Goal: Task Accomplishment & Management: Use online tool/utility

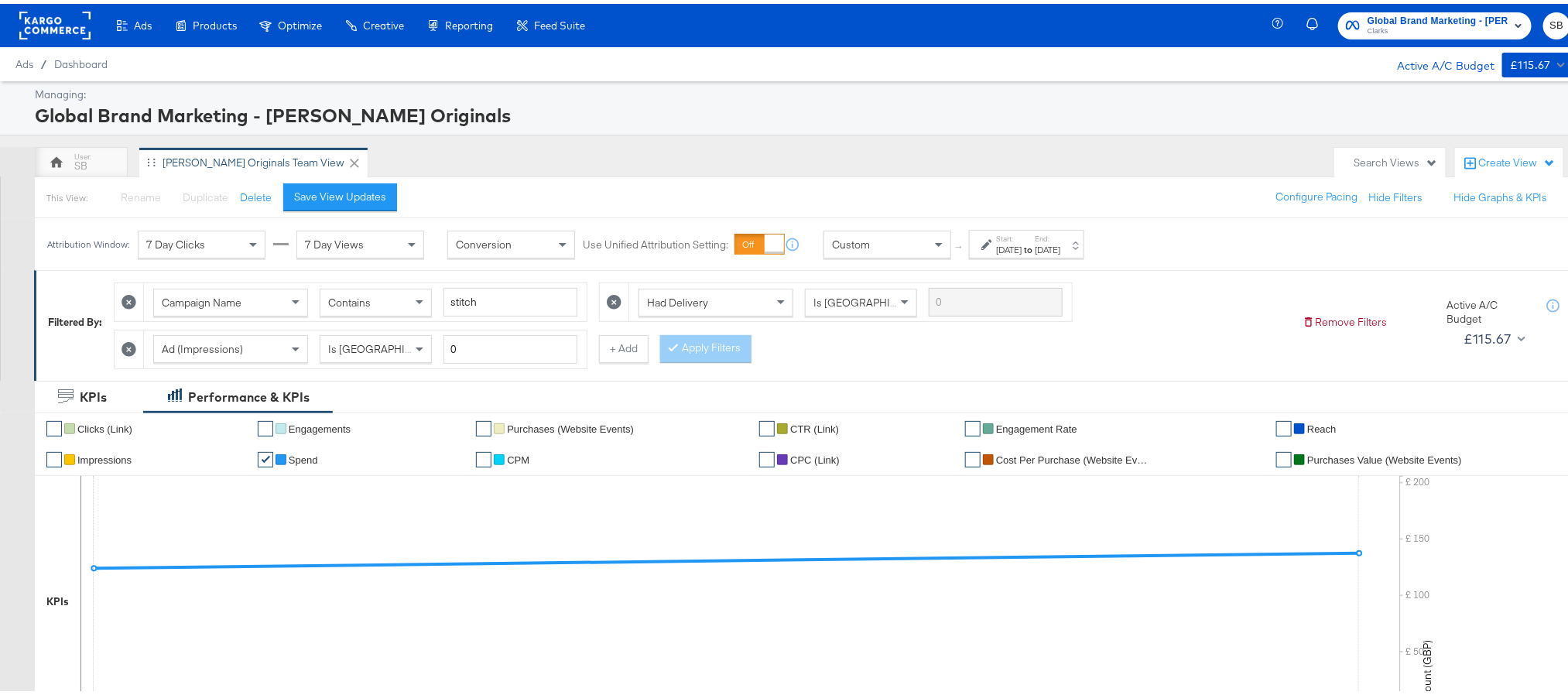
click at [49, 19] on rect at bounding box center [55, 22] width 71 height 28
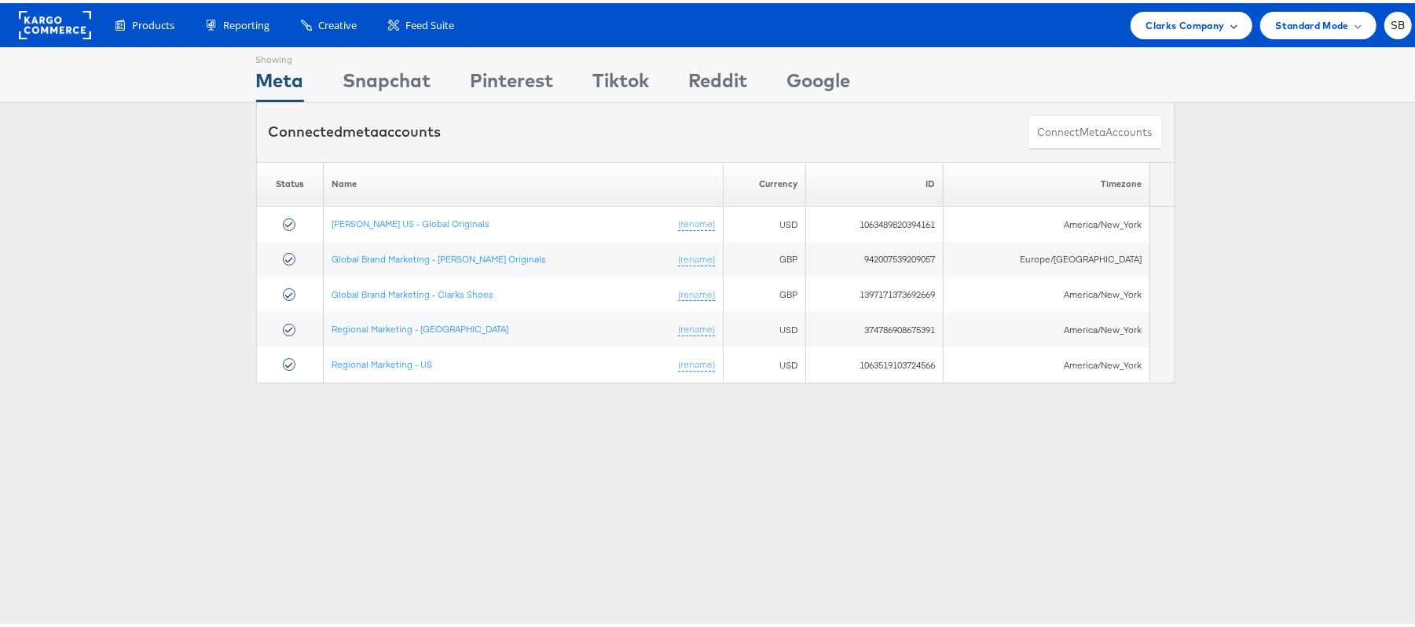
click at [1147, 19] on span "Clarks Company" at bounding box center [1186, 22] width 79 height 17
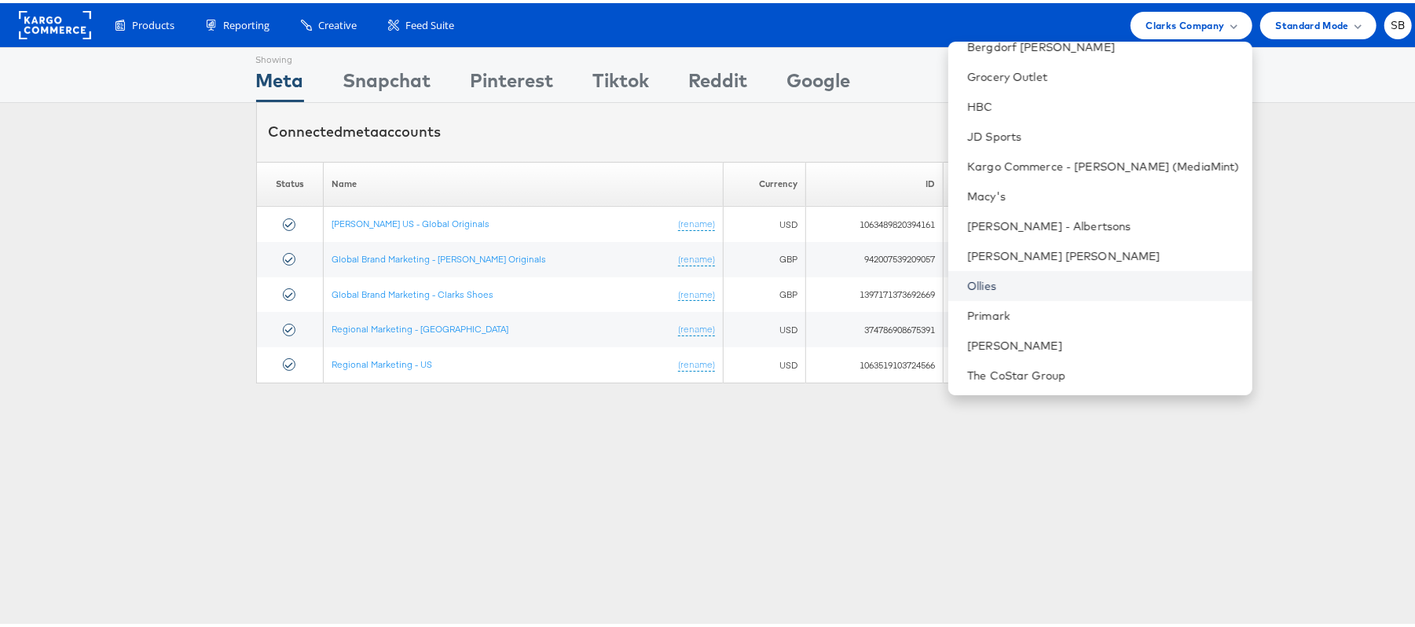
scroll to position [164, 0]
click at [1041, 306] on link "Primark" at bounding box center [1103, 312] width 273 height 16
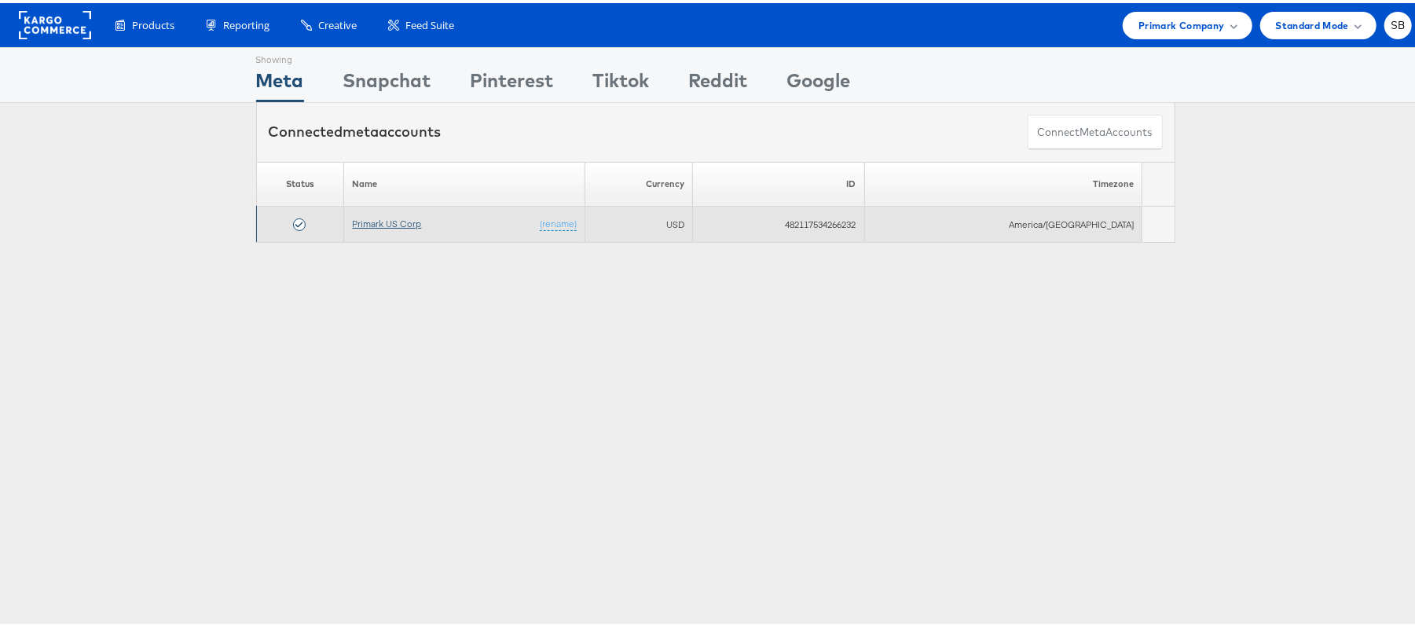
click at [391, 225] on link "Primark US Corp" at bounding box center [386, 221] width 69 height 12
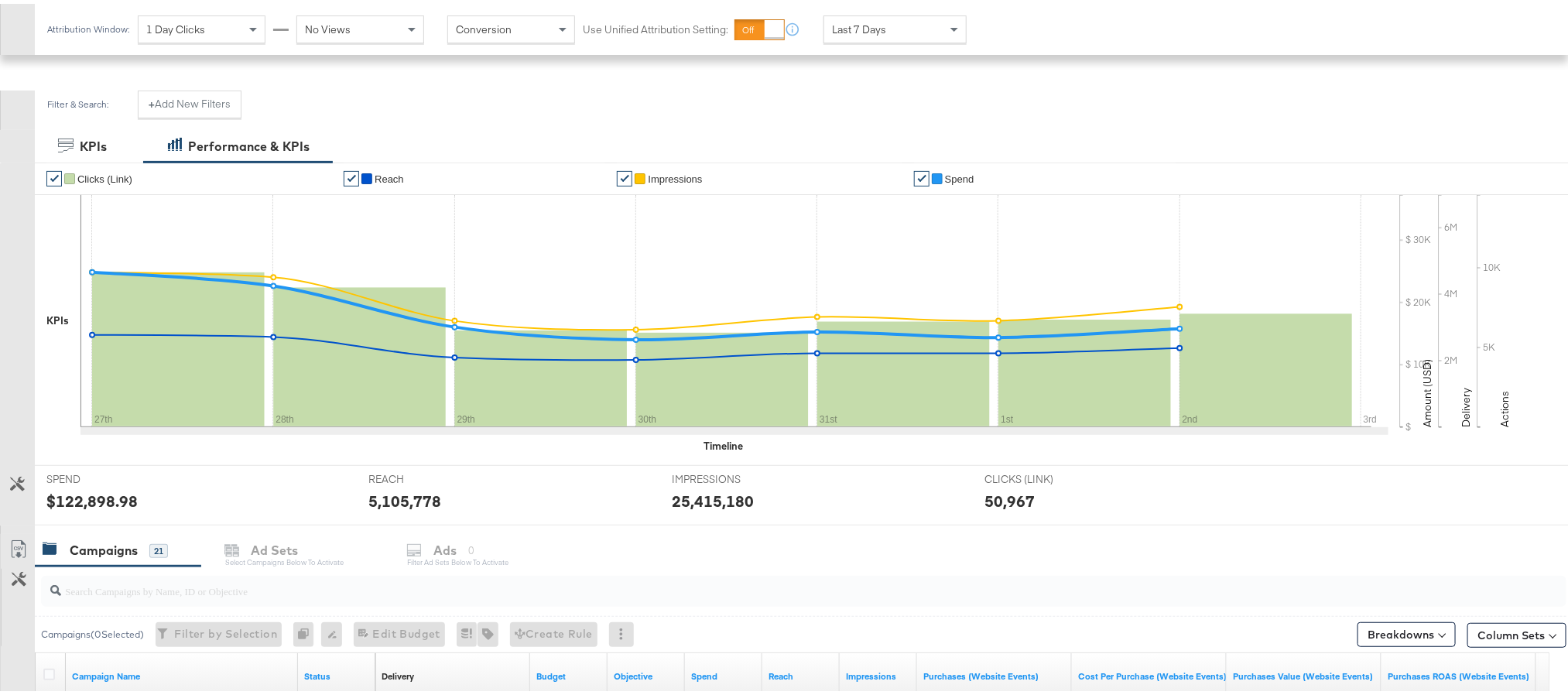
scroll to position [232, 0]
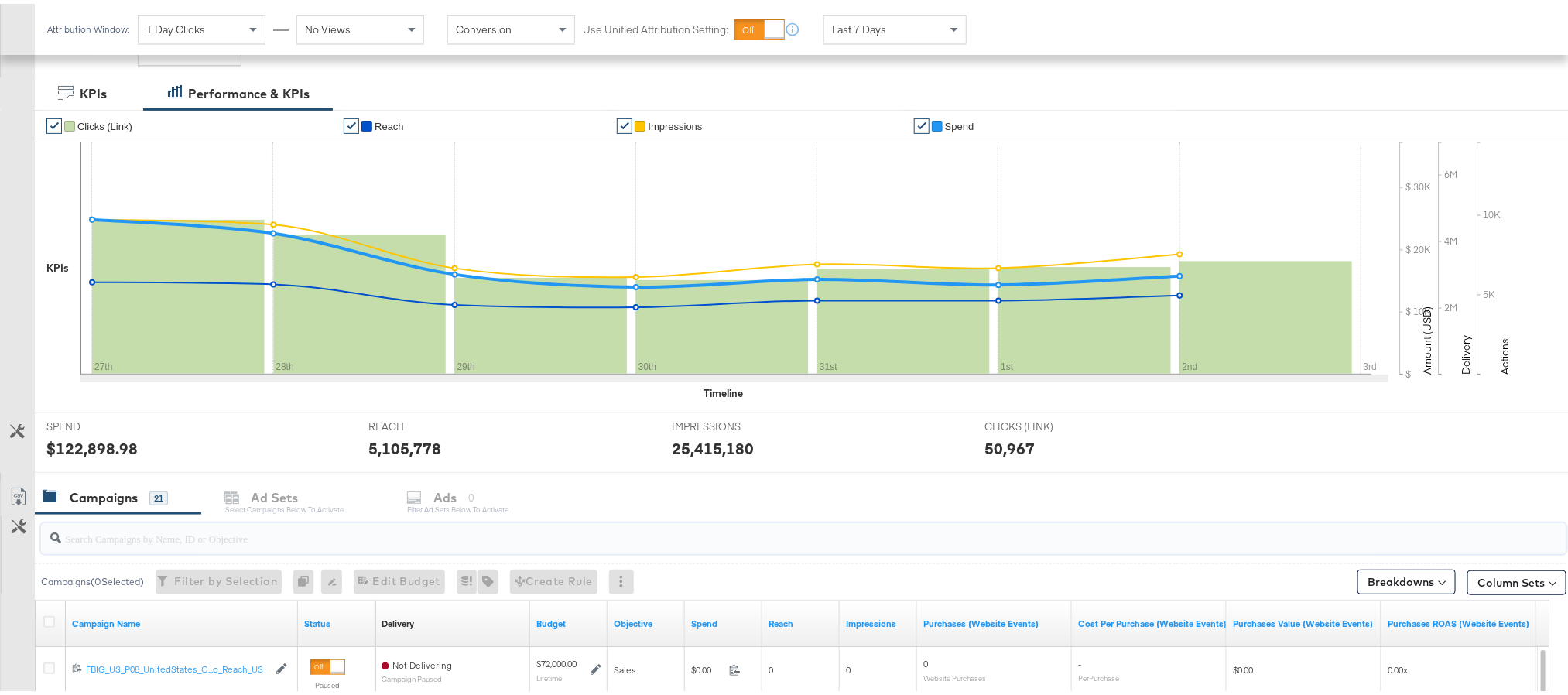
click at [357, 543] on input "search" at bounding box center [744, 528] width 1365 height 31
paste input "120228088321630495"
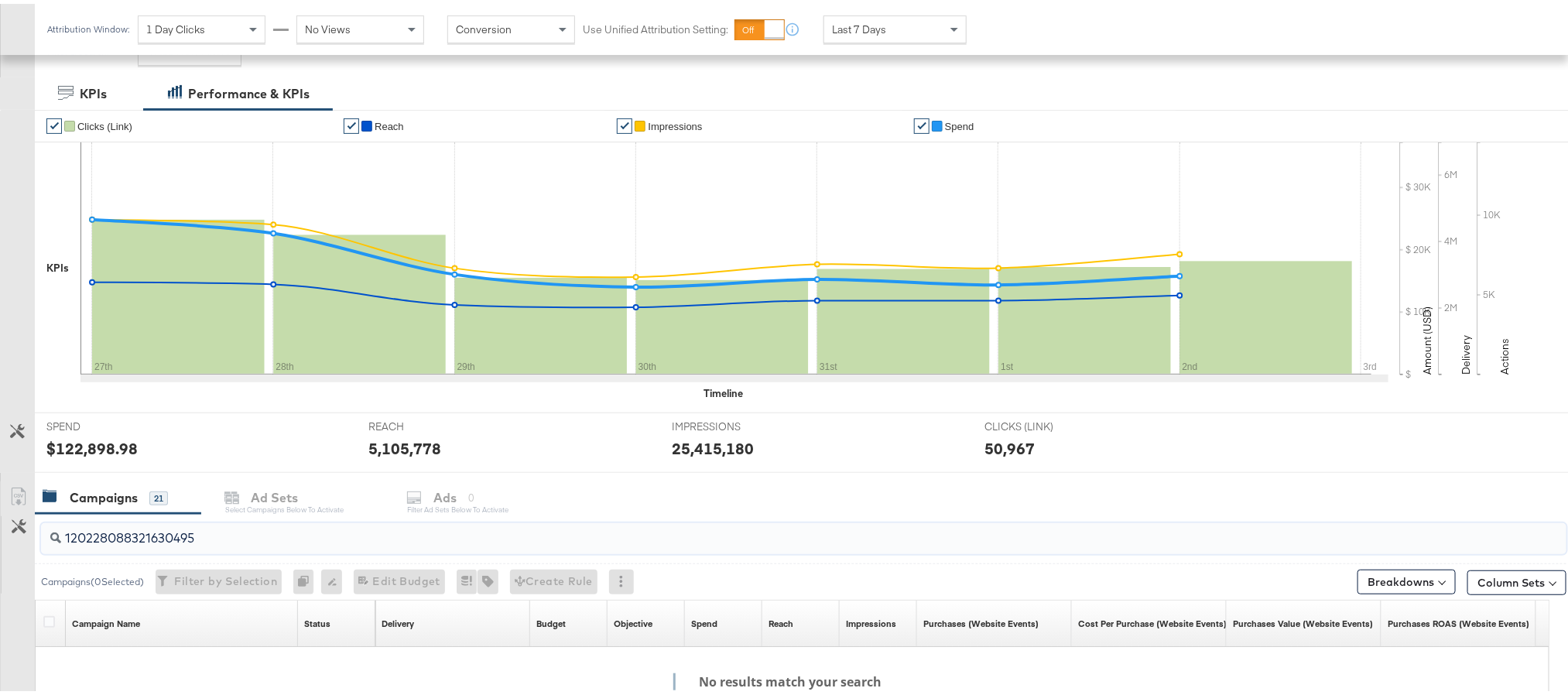
scroll to position [348, 0]
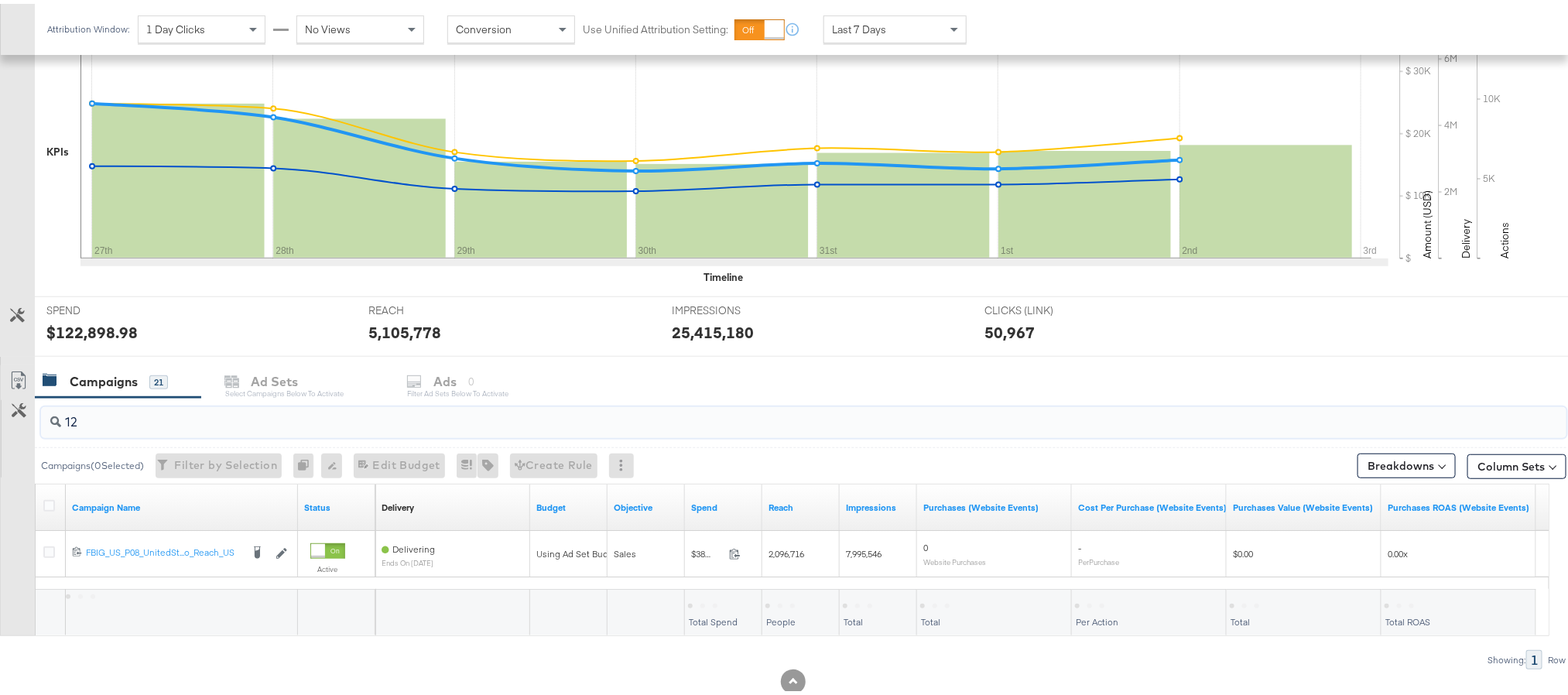
type input "1"
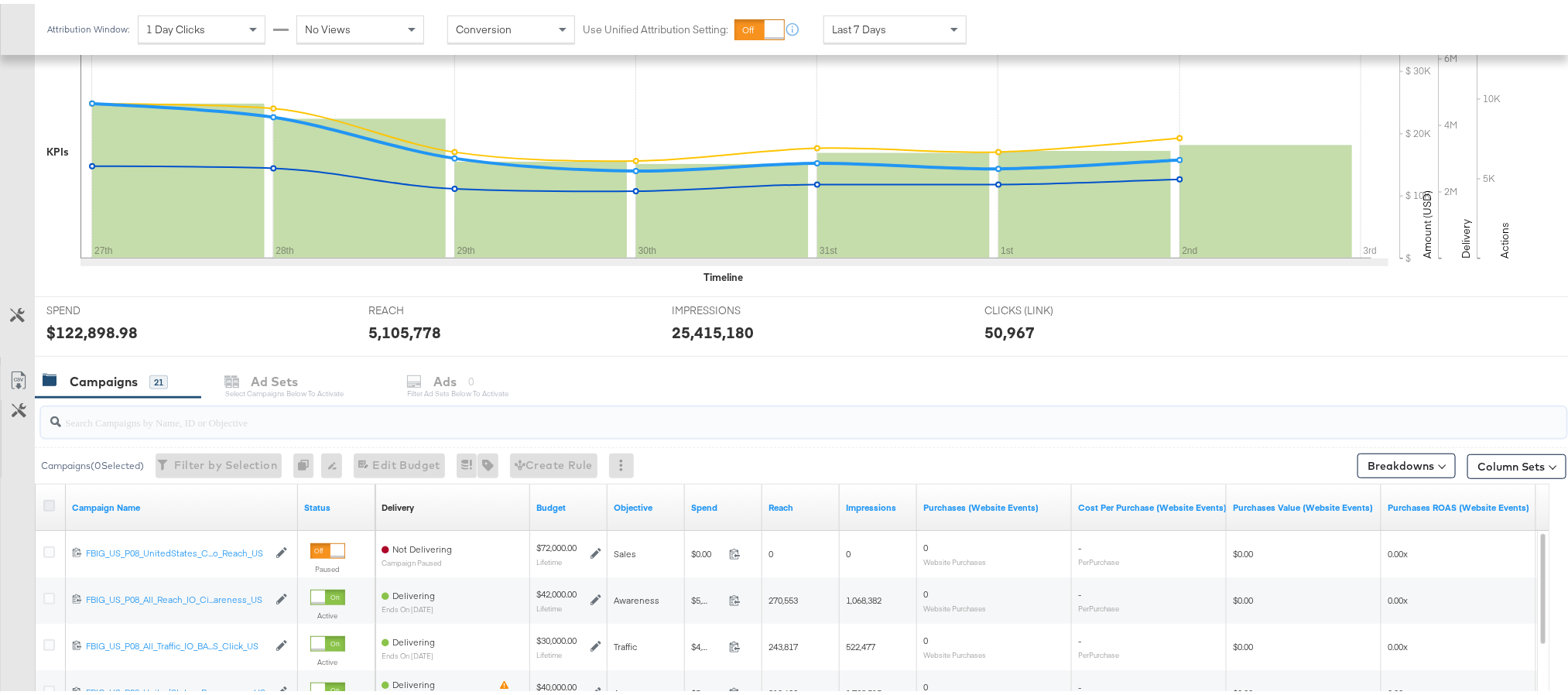
click at [51, 506] on icon at bounding box center [49, 502] width 12 height 12
click at [0, 0] on input "checkbox" at bounding box center [0, 0] width 0 height 0
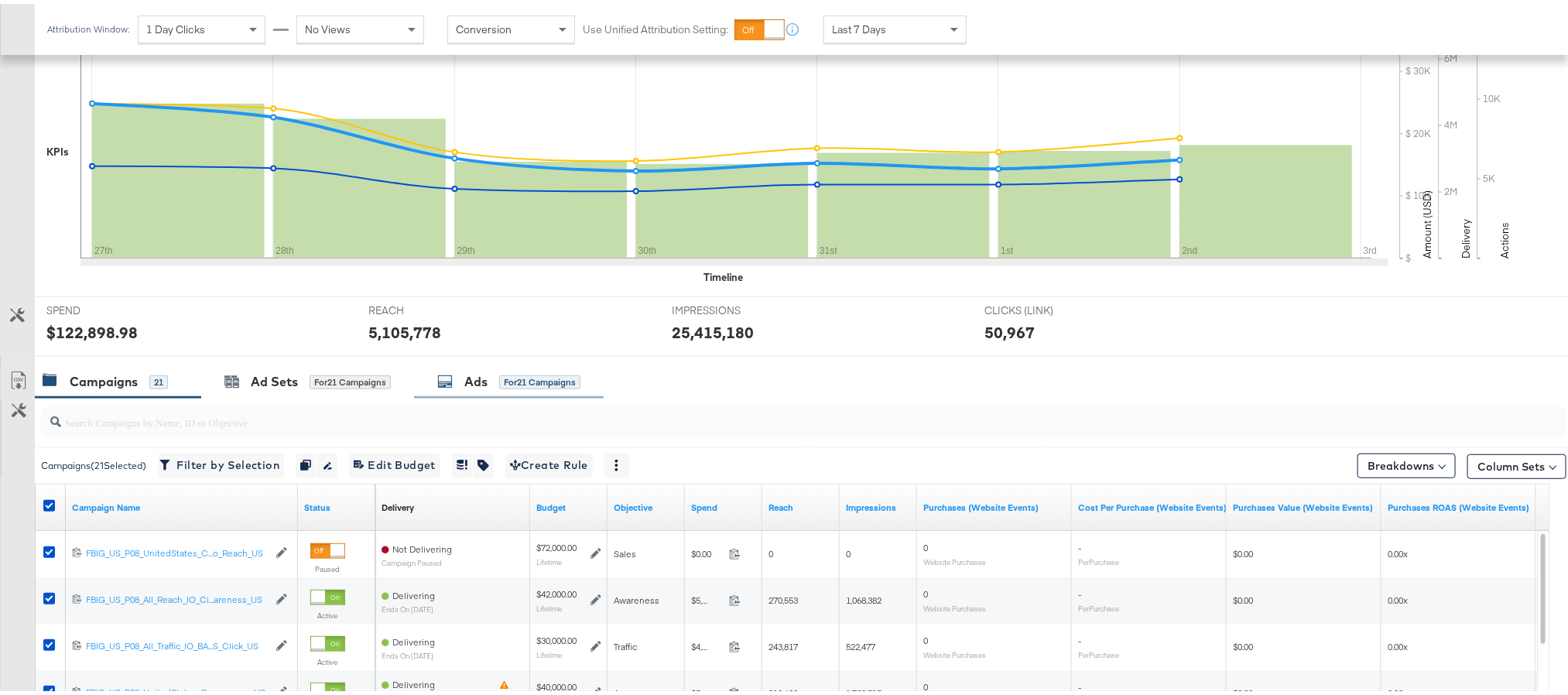
click at [465, 379] on div "Ads for 21 Campaigns" at bounding box center [508, 378] width 143 height 18
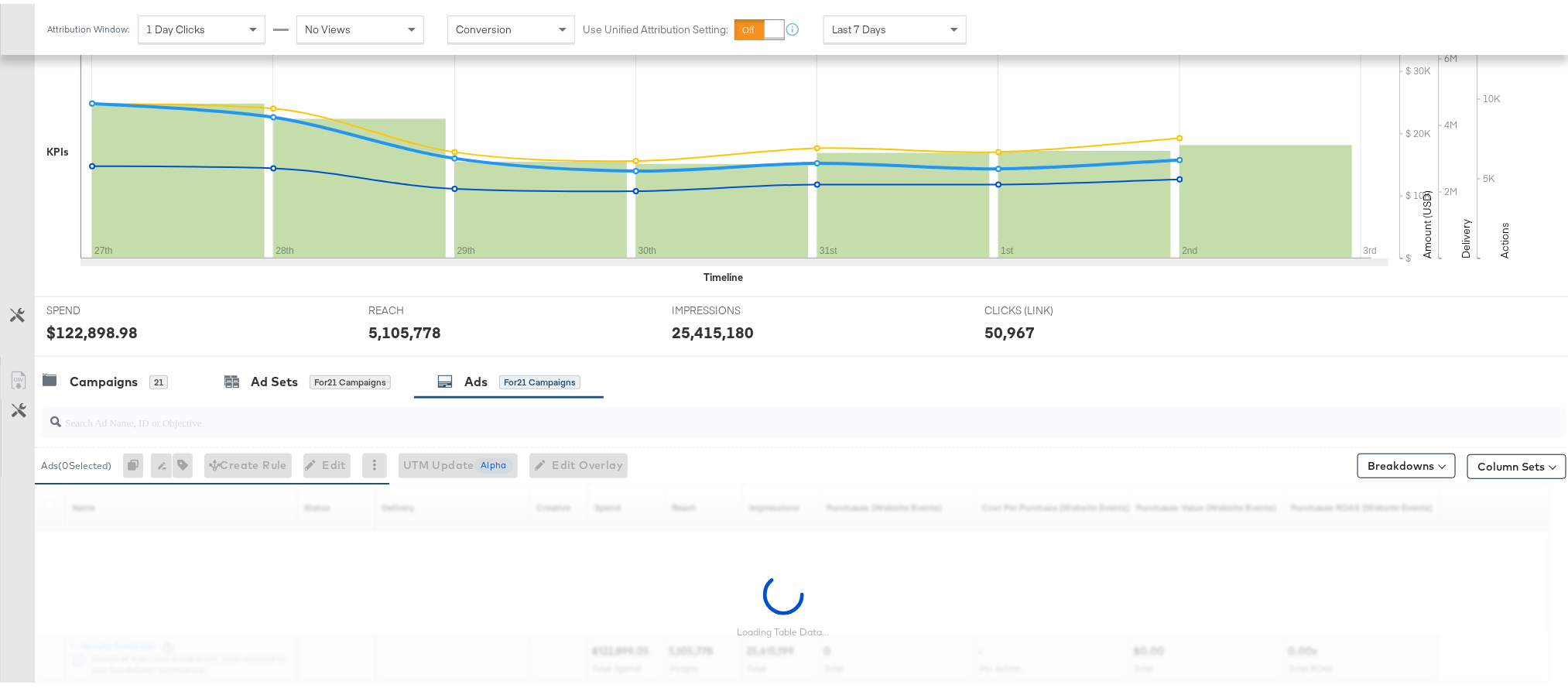
click at [396, 422] on input "search" at bounding box center [744, 411] width 1365 height 31
paste input "120228088321630495"
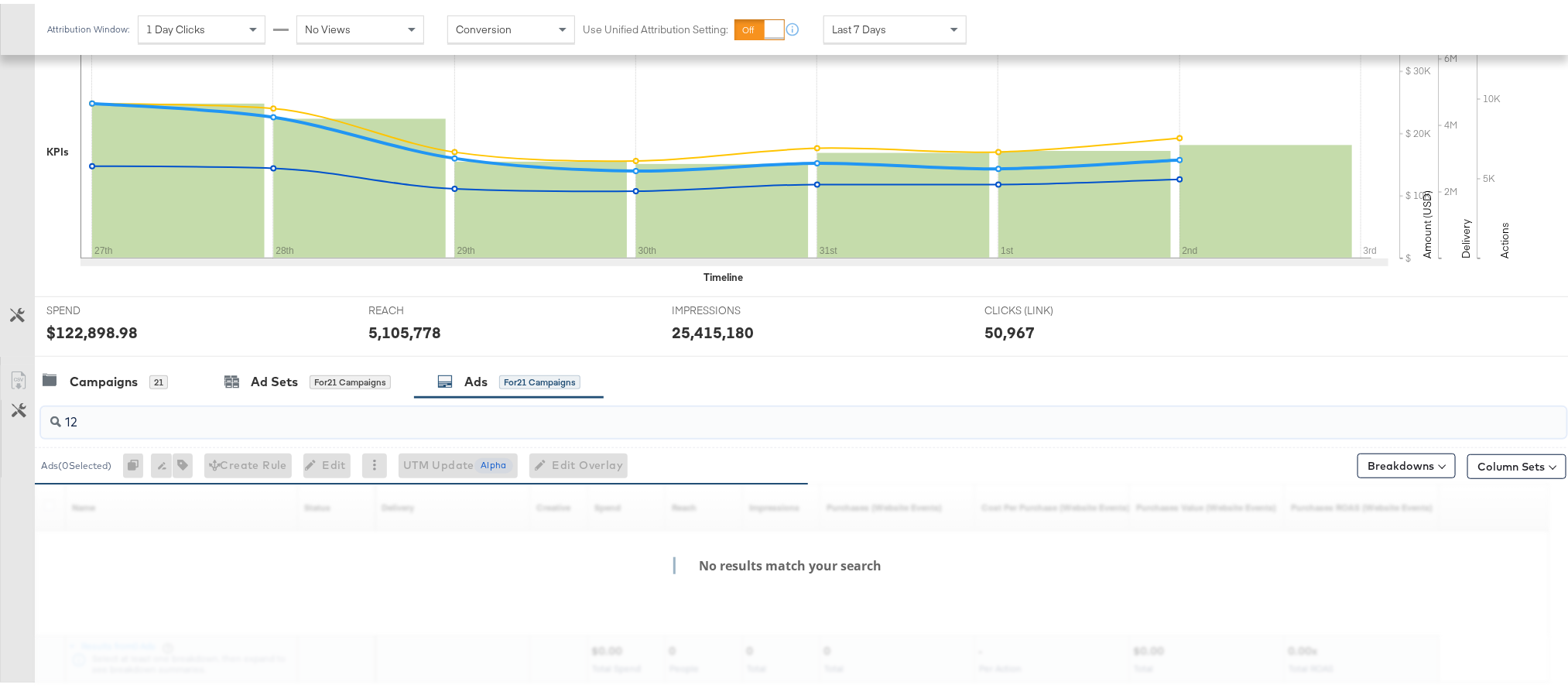
type input "1"
click at [105, 387] on div "Campaigns" at bounding box center [103, 378] width 68 height 18
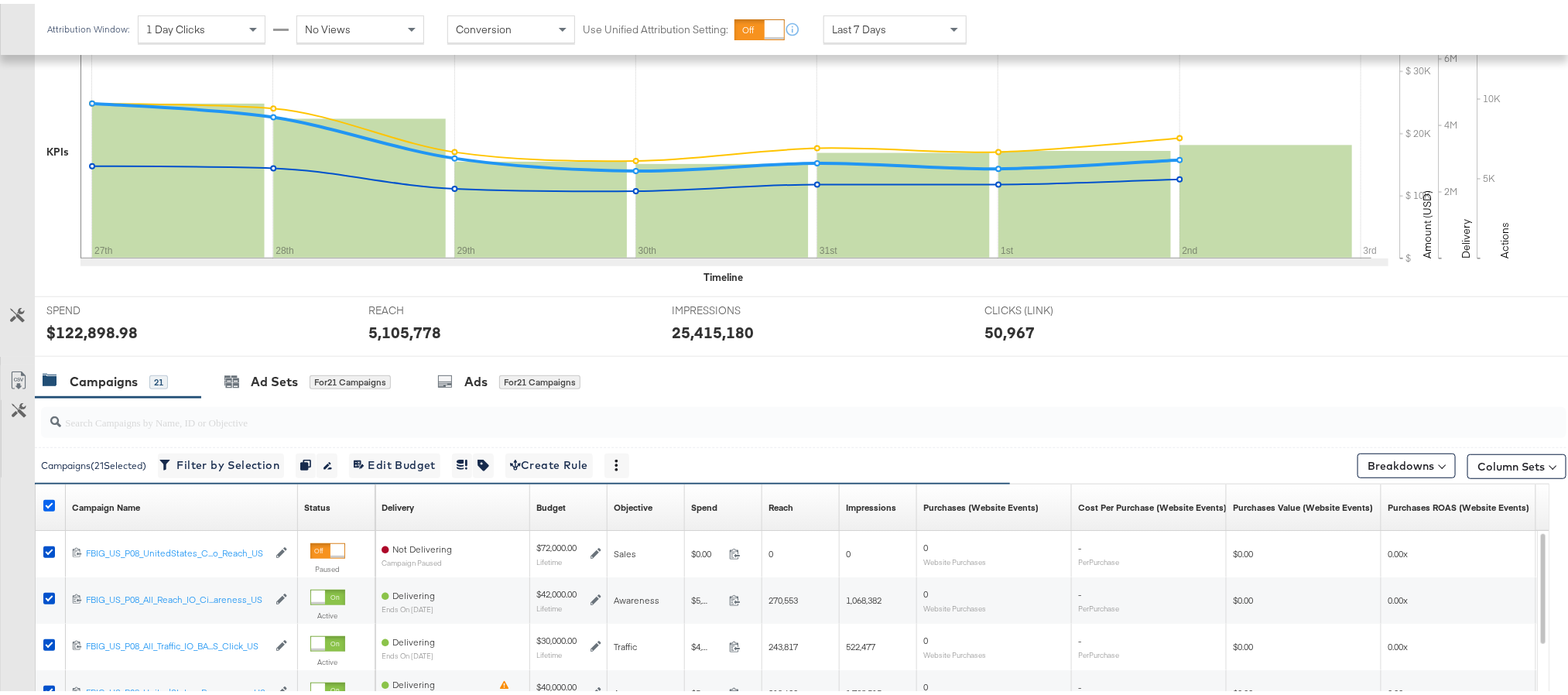
click at [52, 504] on icon at bounding box center [49, 502] width 12 height 12
click at [0, 0] on input "checkbox" at bounding box center [0, 0] width 0 height 0
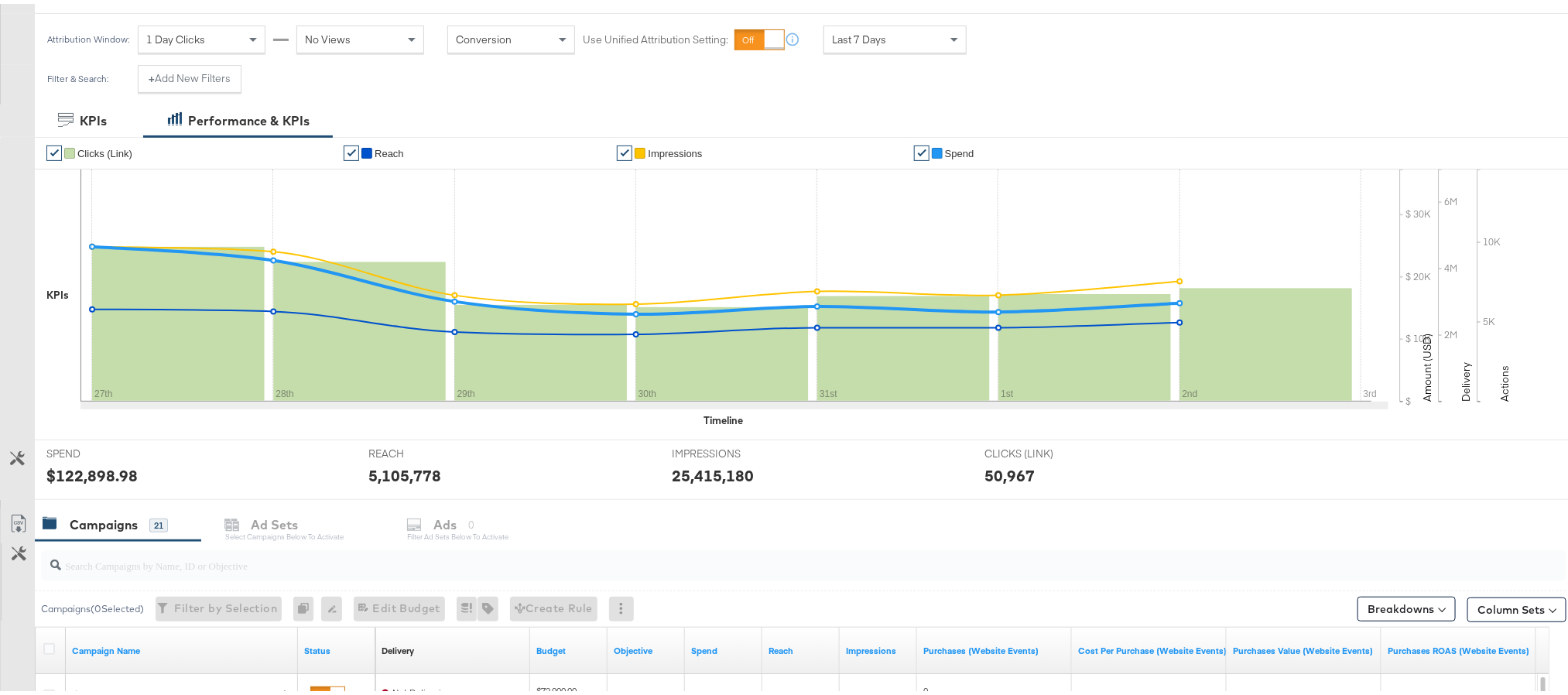
scroll to position [0, 0]
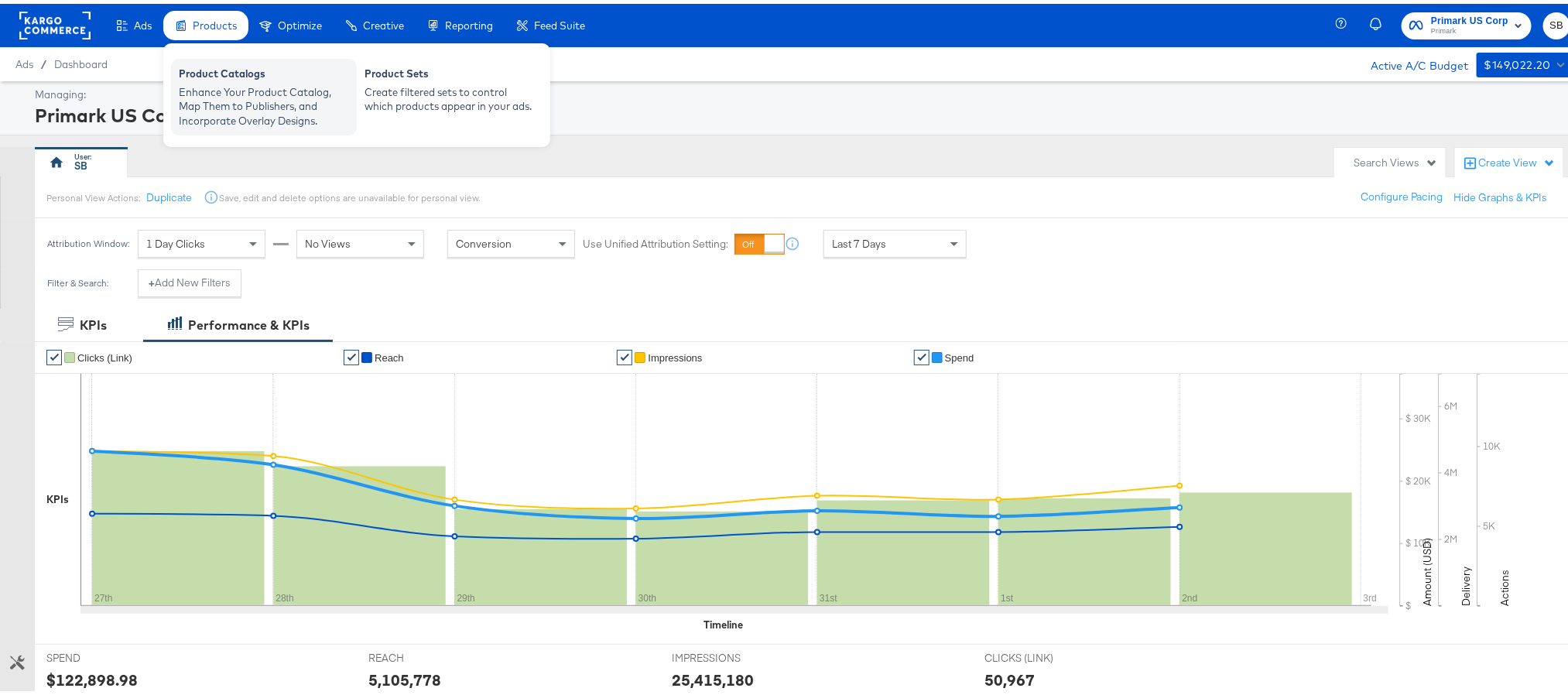
click at [217, 82] on div "Enhance Your Product Catalog, Map Them to Publishers, and Incorporate Overlay D…" at bounding box center [264, 103] width 170 height 43
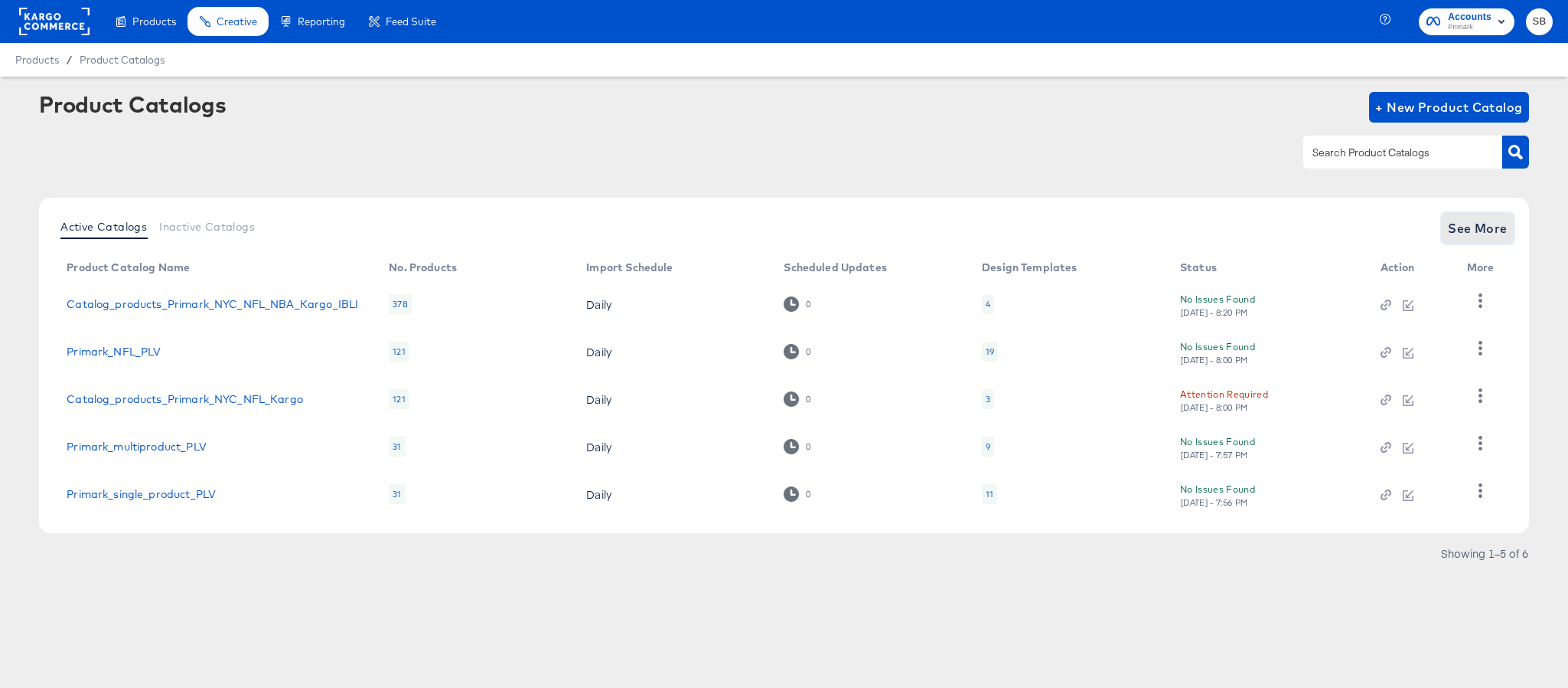
click at [1481, 233] on span "See More" at bounding box center [1477, 228] width 59 height 21
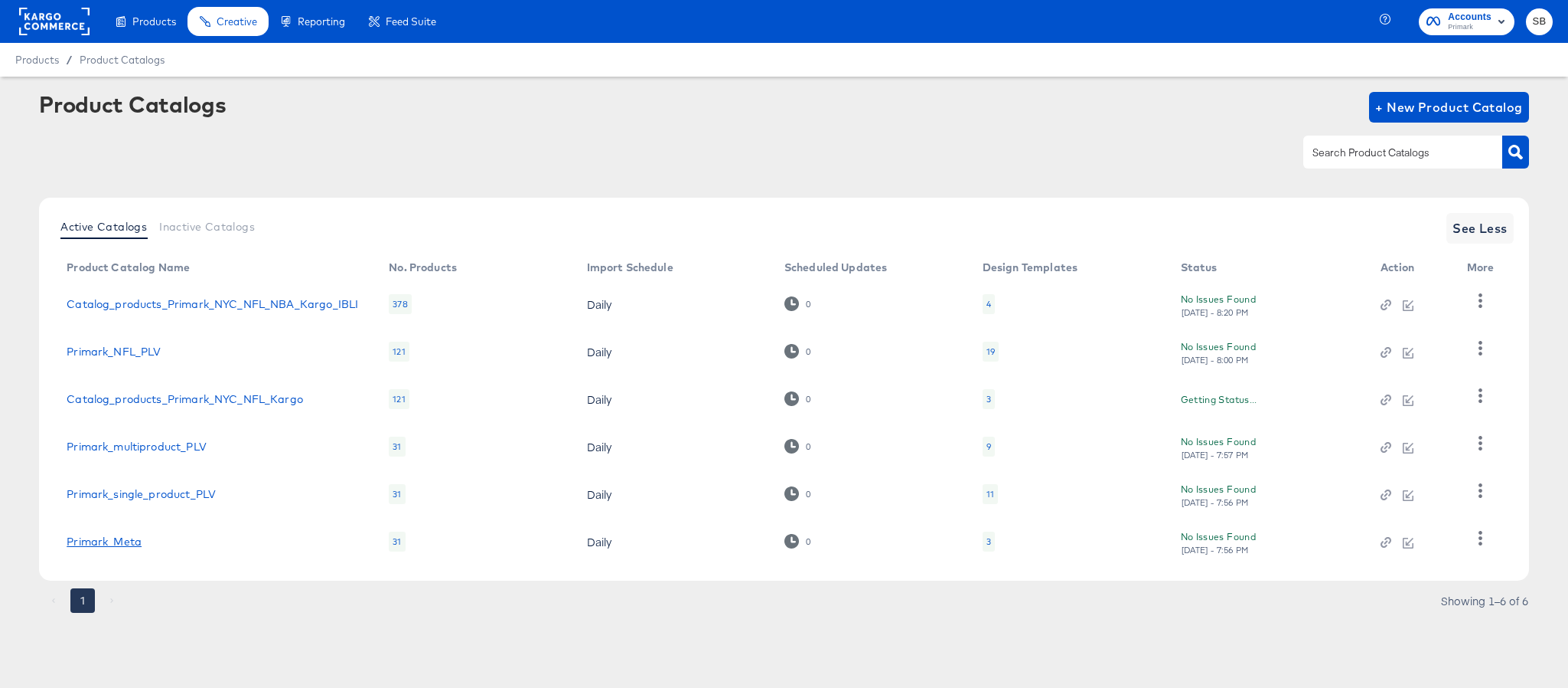
click at [122, 545] on link "Primark_Meta" at bounding box center [103, 541] width 75 height 13
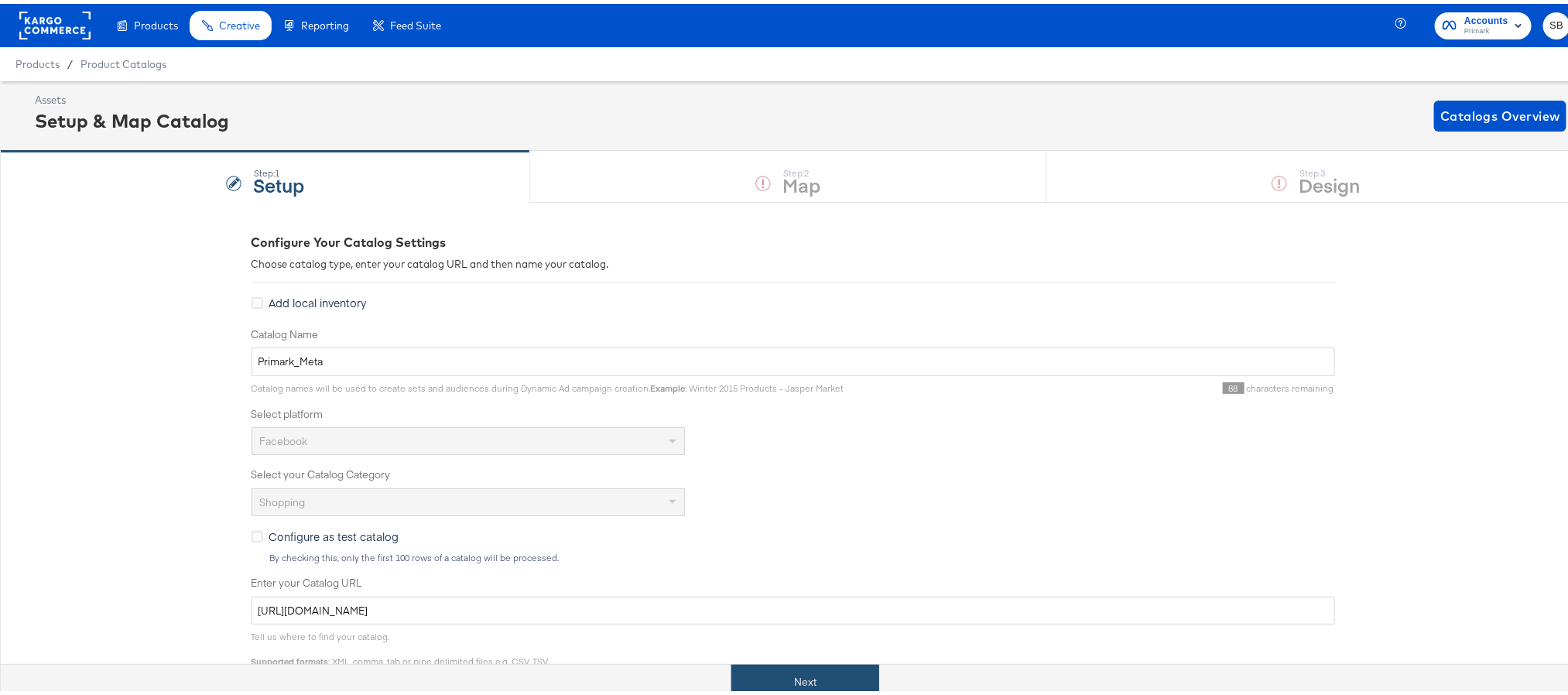
click at [773, 668] on button "Next" at bounding box center [806, 677] width 148 height 34
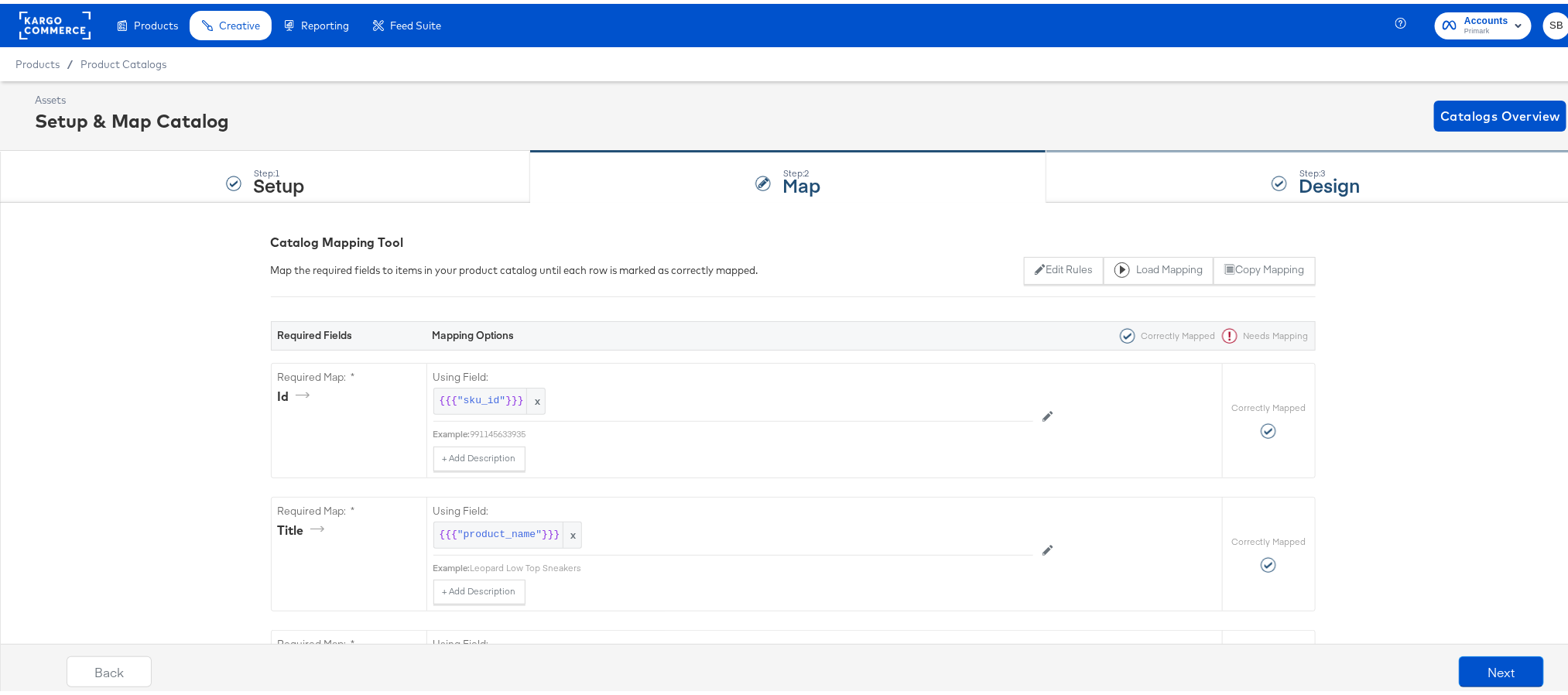
click at [1346, 169] on div "Step: 3 Design" at bounding box center [1317, 173] width 540 height 51
